Goal: Task Accomplishment & Management: Manage account settings

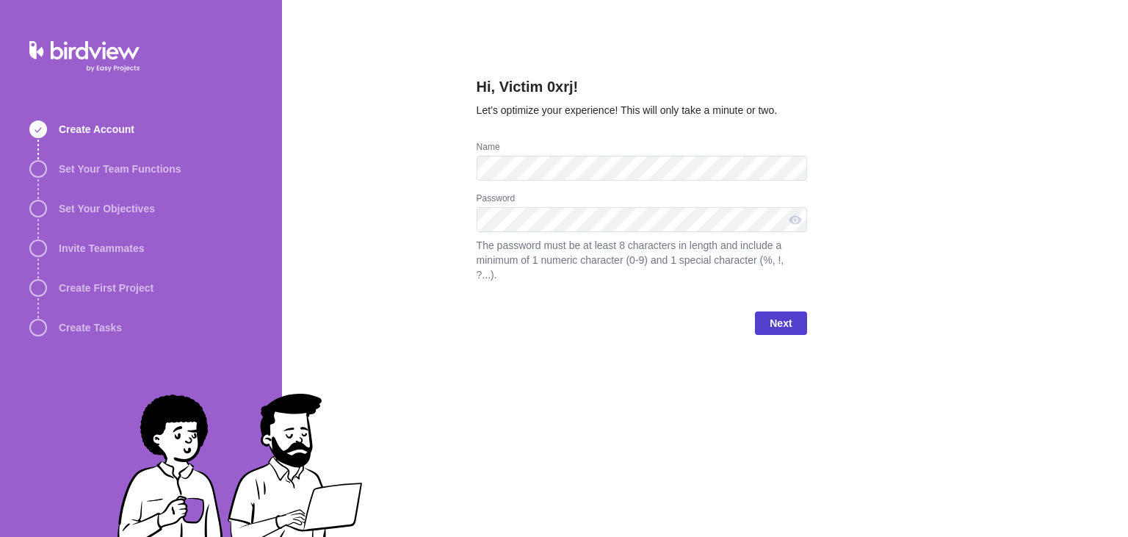
click at [786, 314] on span "Next" at bounding box center [780, 323] width 22 height 18
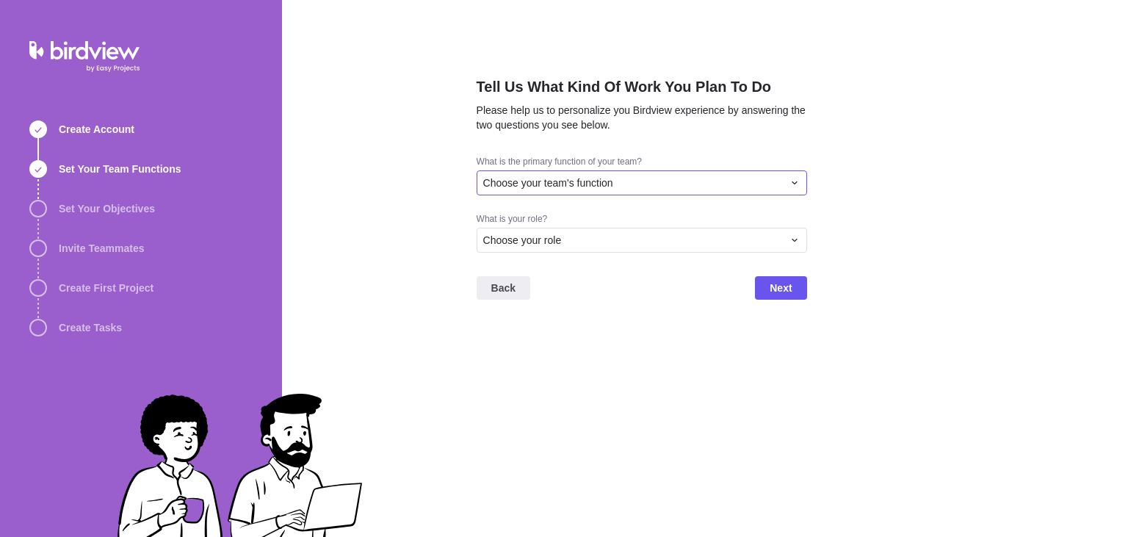
click at [721, 192] on div "Choose your team's function" at bounding box center [641, 182] width 330 height 25
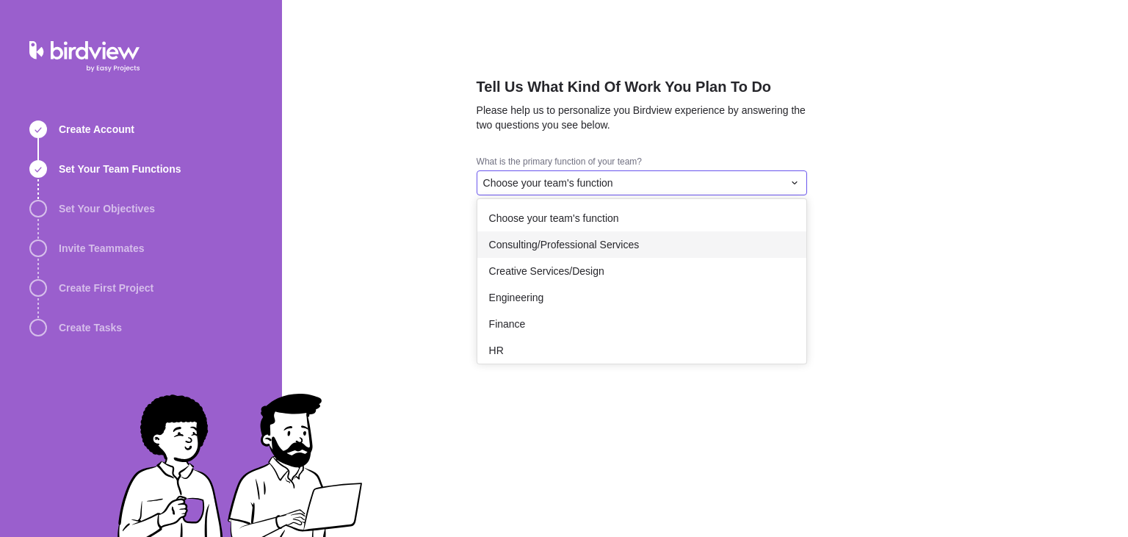
click at [667, 253] on div "Consulting/Professional Services" at bounding box center [641, 244] width 329 height 26
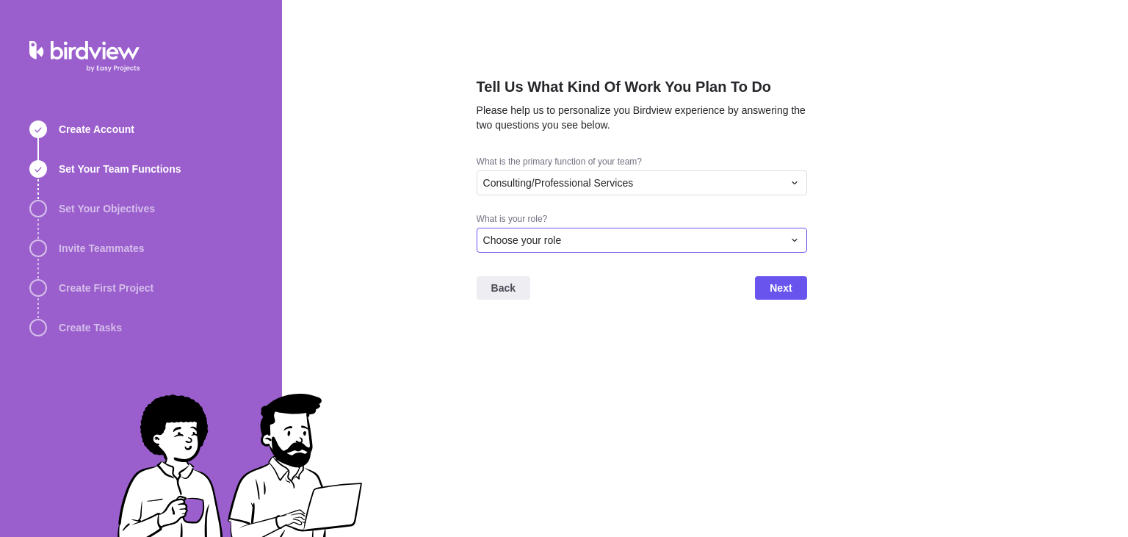
click at [697, 245] on div "Choose your role" at bounding box center [633, 240] width 300 height 15
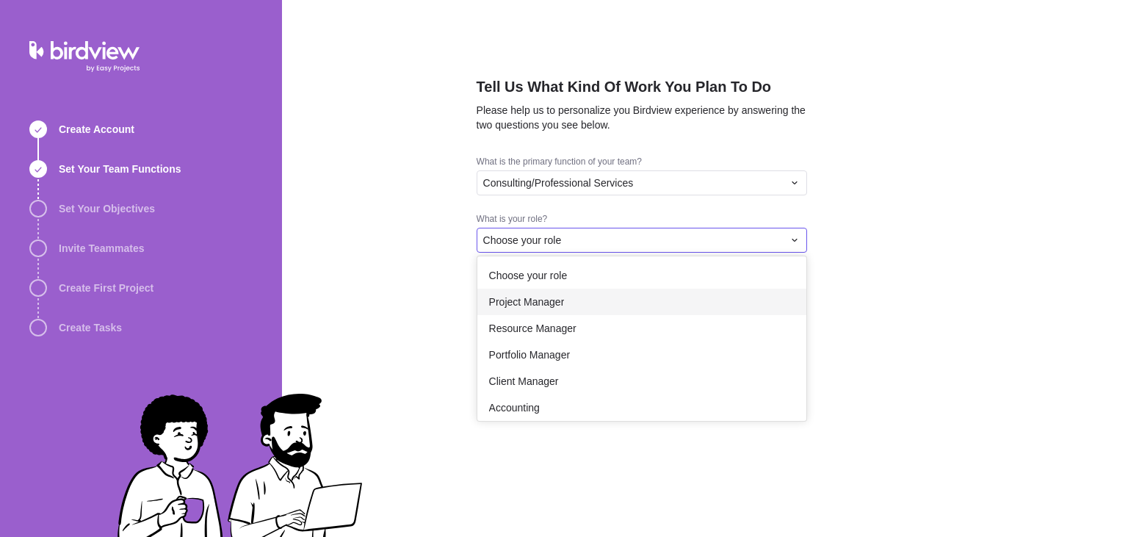
click at [688, 305] on div "Project Manager" at bounding box center [641, 302] width 329 height 26
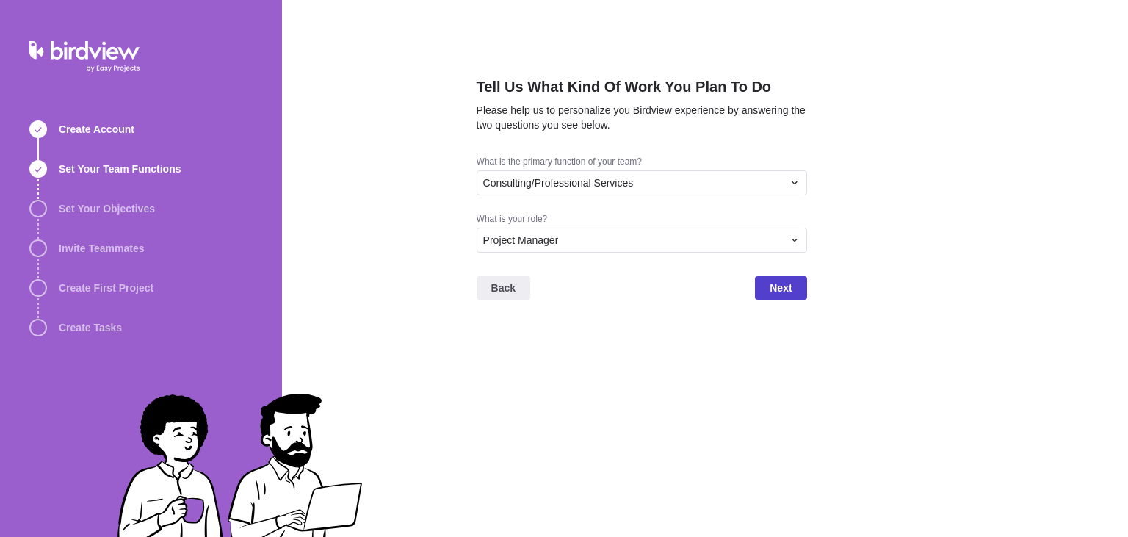
click at [800, 280] on span "Next" at bounding box center [780, 287] width 51 height 23
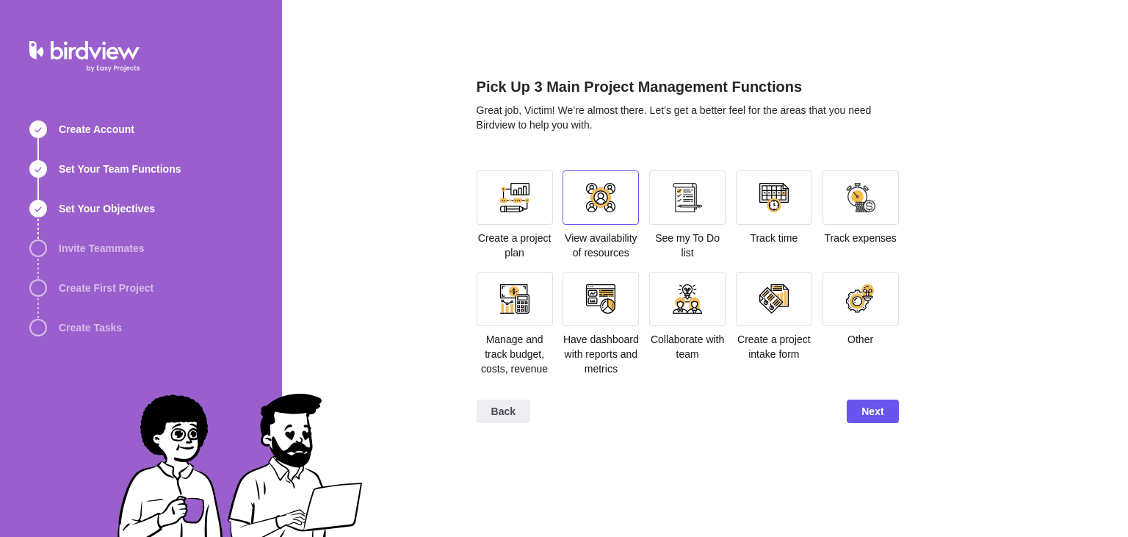
click at [587, 220] on div at bounding box center [600, 197] width 76 height 54
click at [867, 410] on span "Next" at bounding box center [872, 411] width 22 height 18
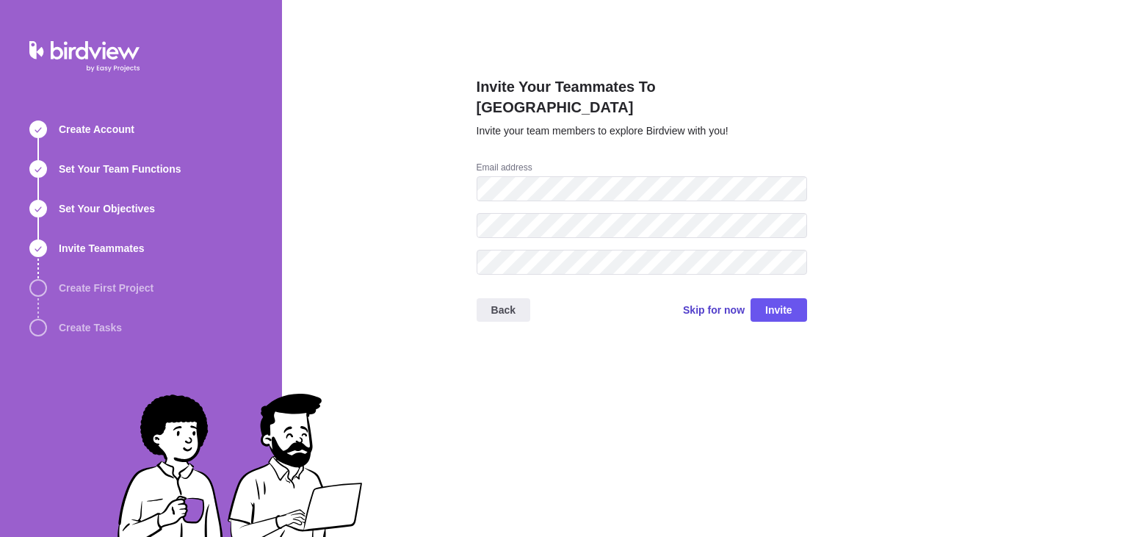
click at [706, 302] on span "Skip for now" at bounding box center [714, 309] width 62 height 15
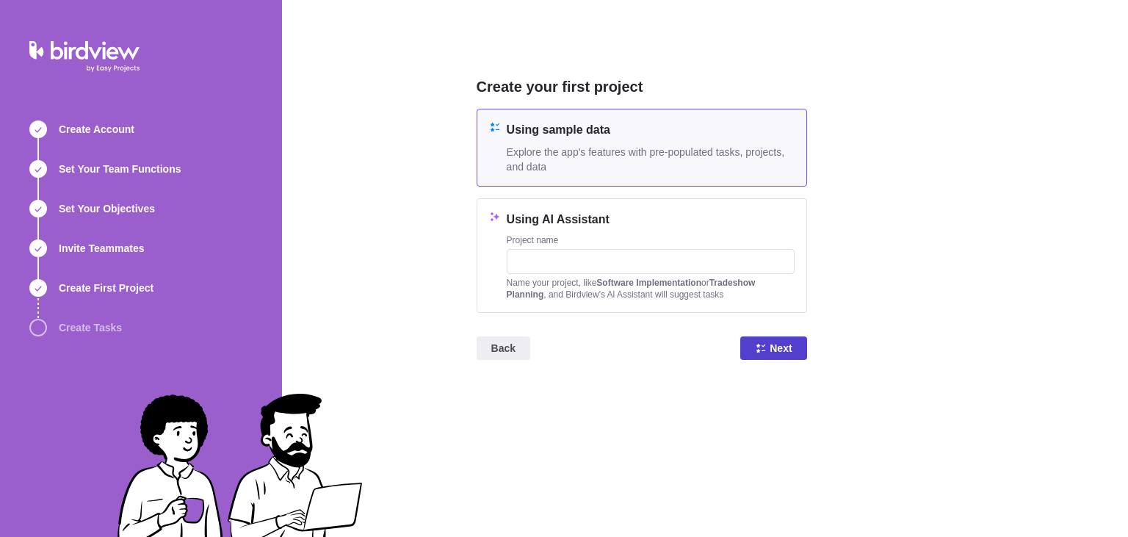
click at [779, 348] on span "Next" at bounding box center [780, 348] width 22 height 18
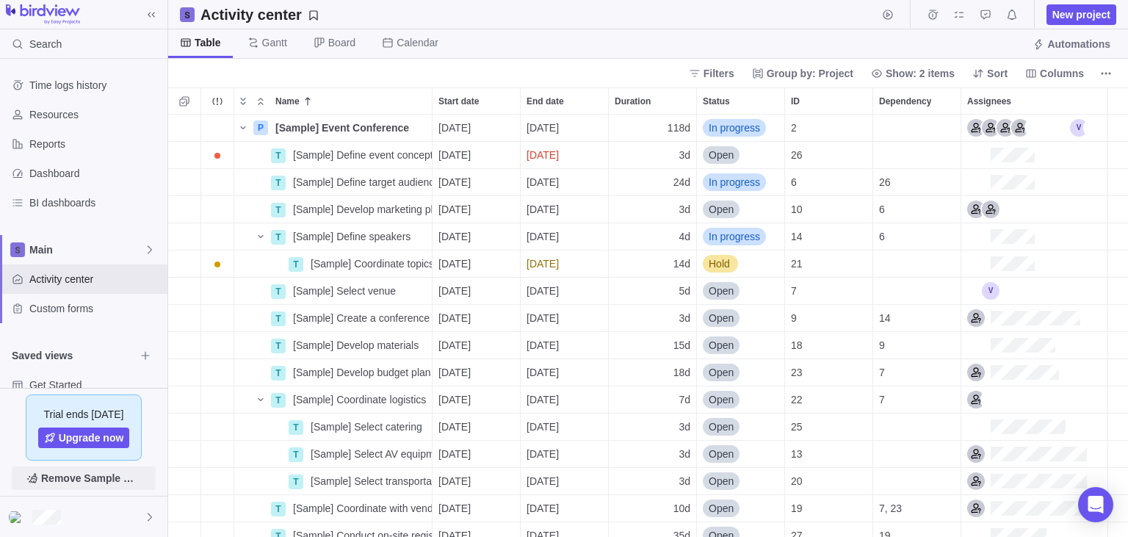
click at [72, 478] on span "Remove Sample Data" at bounding box center [91, 478] width 100 height 18
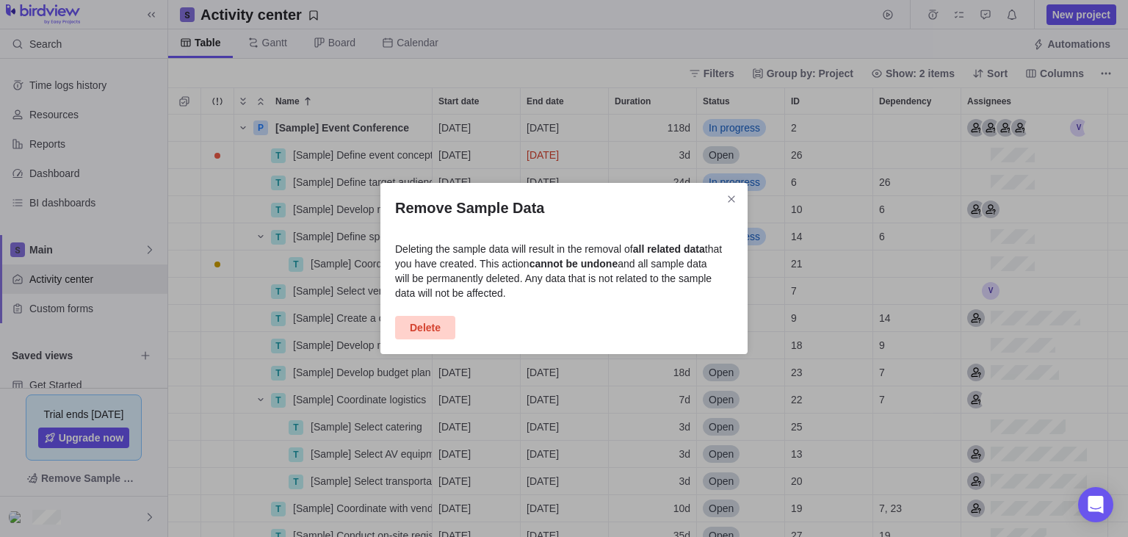
click at [426, 329] on span "Delete" at bounding box center [425, 328] width 31 height 18
